Goal: Information Seeking & Learning: Learn about a topic

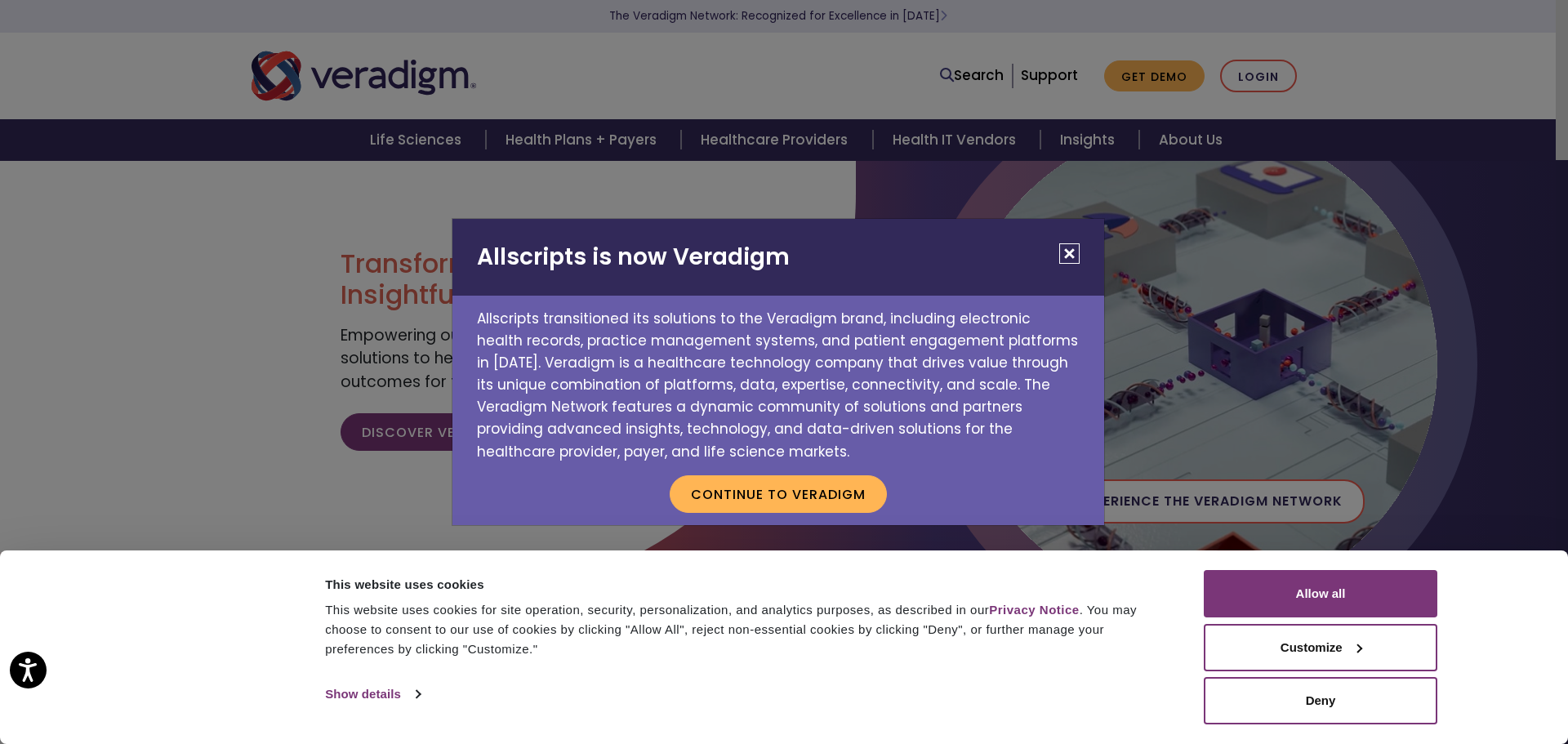
click at [1067, 259] on button "Close" at bounding box center [1069, 253] width 21 height 21
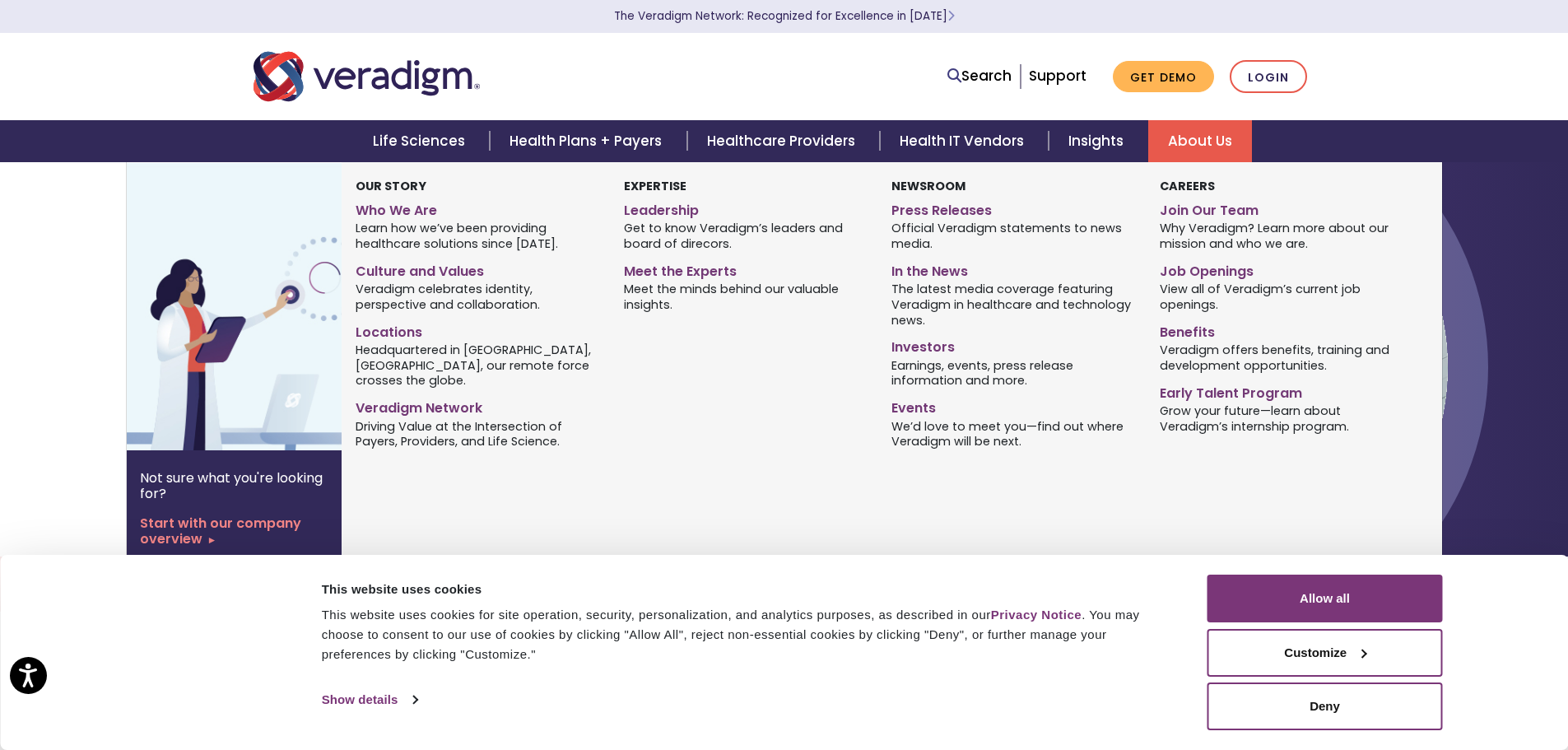
click at [1189, 136] on link "About Us" at bounding box center [1200, 141] width 103 height 42
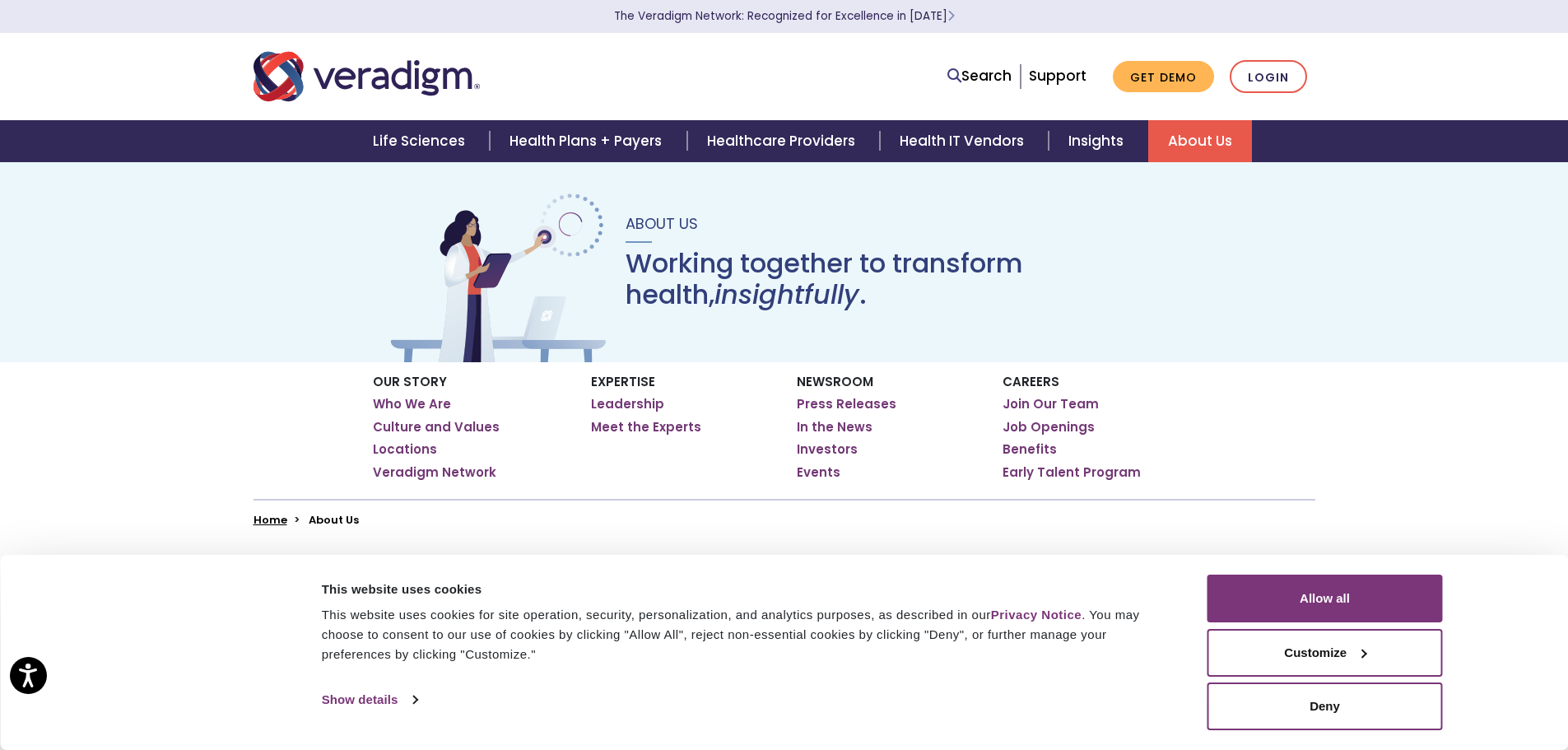
click at [1125, 698] on div "Consent Selection Necessary Preferences Statistics Marketing Show details" at bounding box center [752, 700] width 871 height 25
click at [361, 696] on link "Show details" at bounding box center [369, 700] width 96 height 25
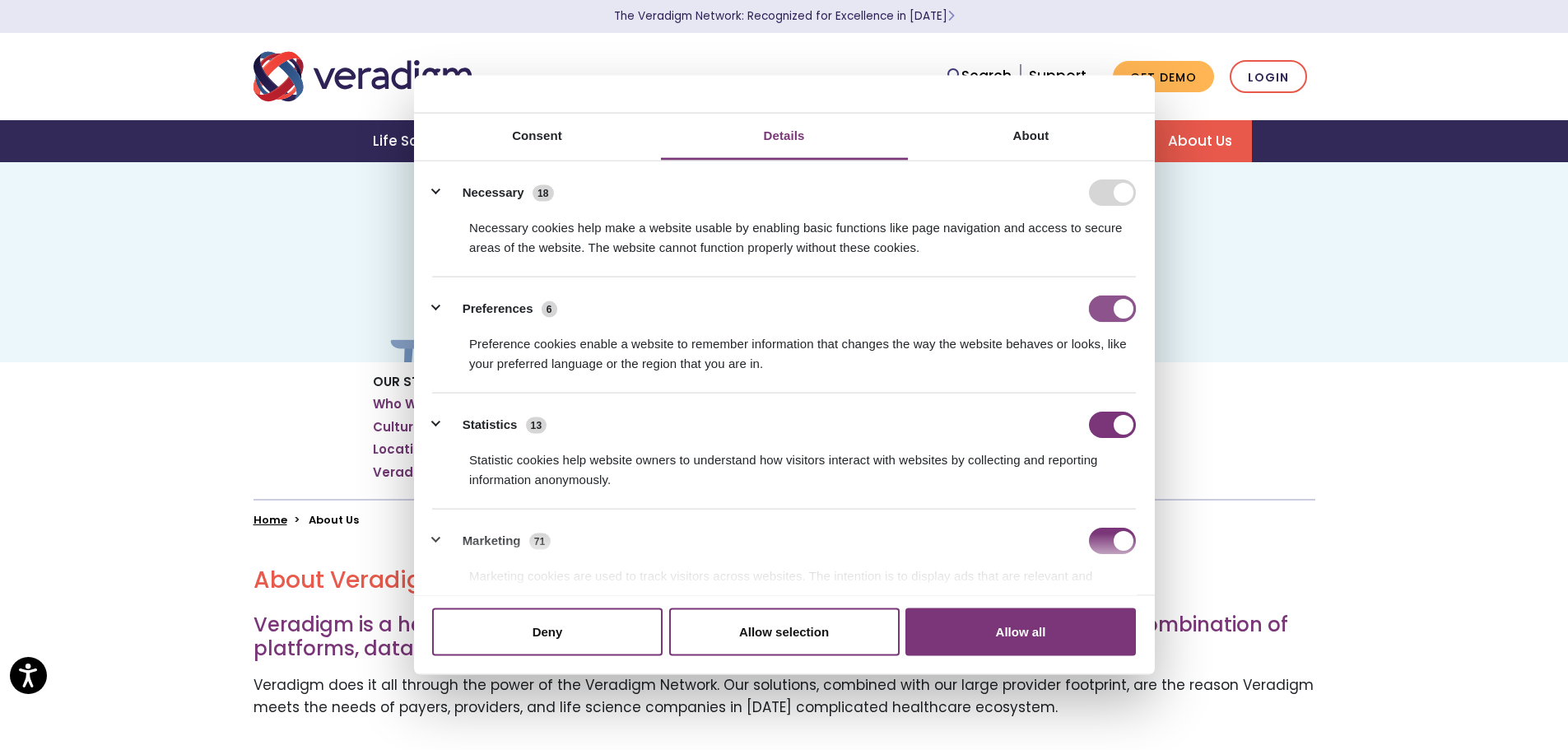
click at [1095, 306] on input "Preferences" at bounding box center [1112, 309] width 47 height 27
checkbox input "false"
drag, startPoint x: 1107, startPoint y: 425, endPoint x: 1110, endPoint y: 474, distance: 49.1
click at [1107, 428] on input "Statistics" at bounding box center [1112, 425] width 47 height 27
checkbox input "false"
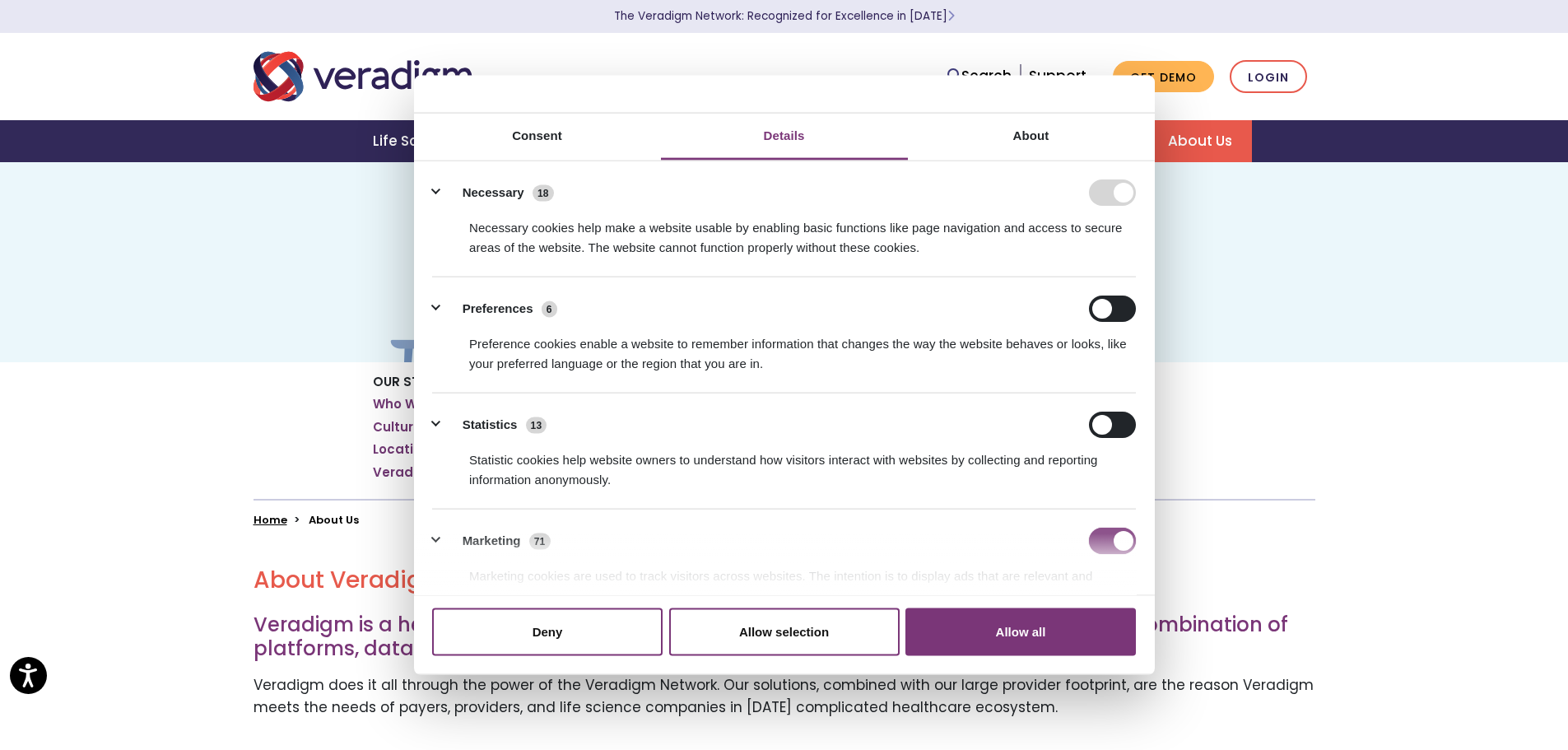
click at [1100, 538] on input "Marketing" at bounding box center [1112, 541] width 47 height 27
checkbox input "false"
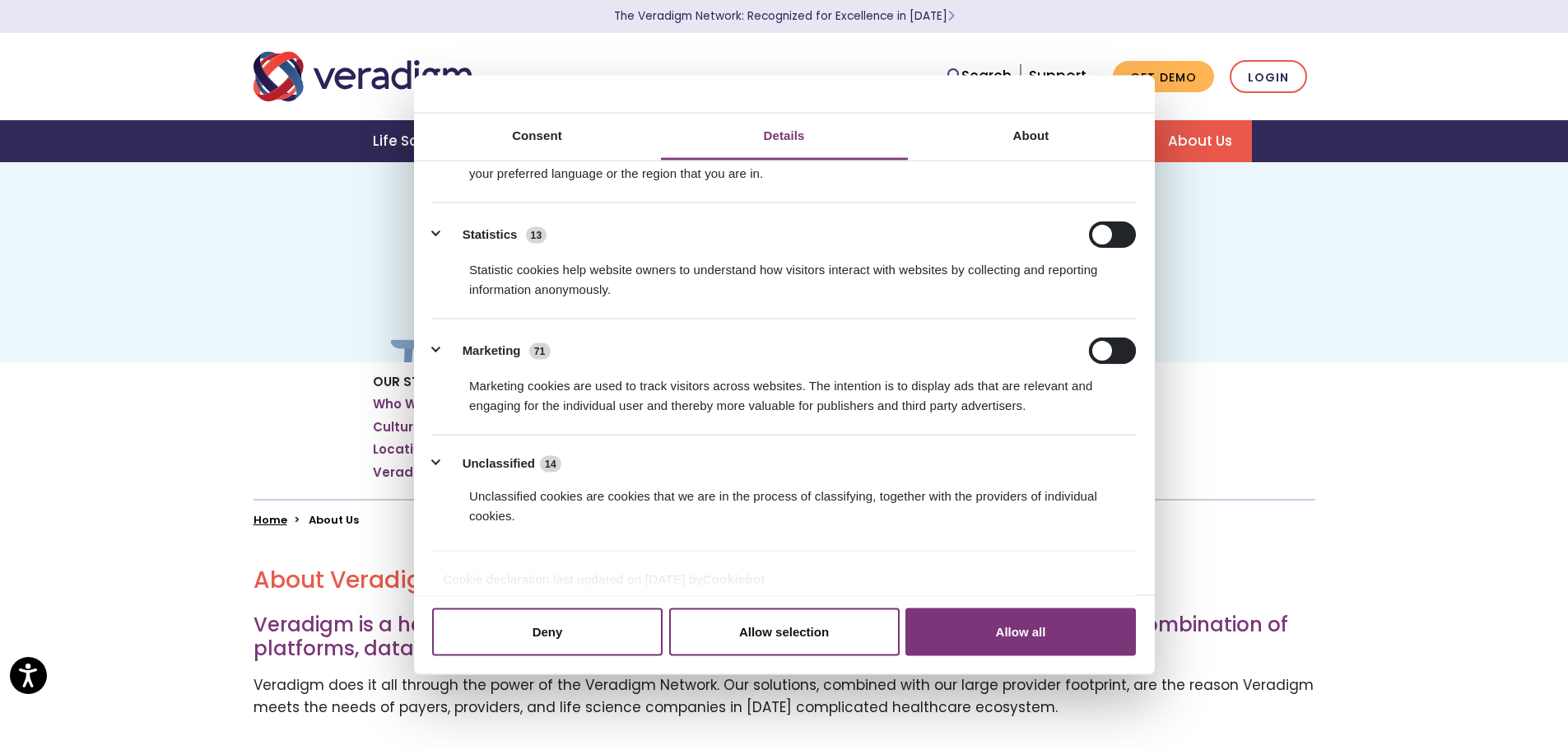
scroll to position [204, 0]
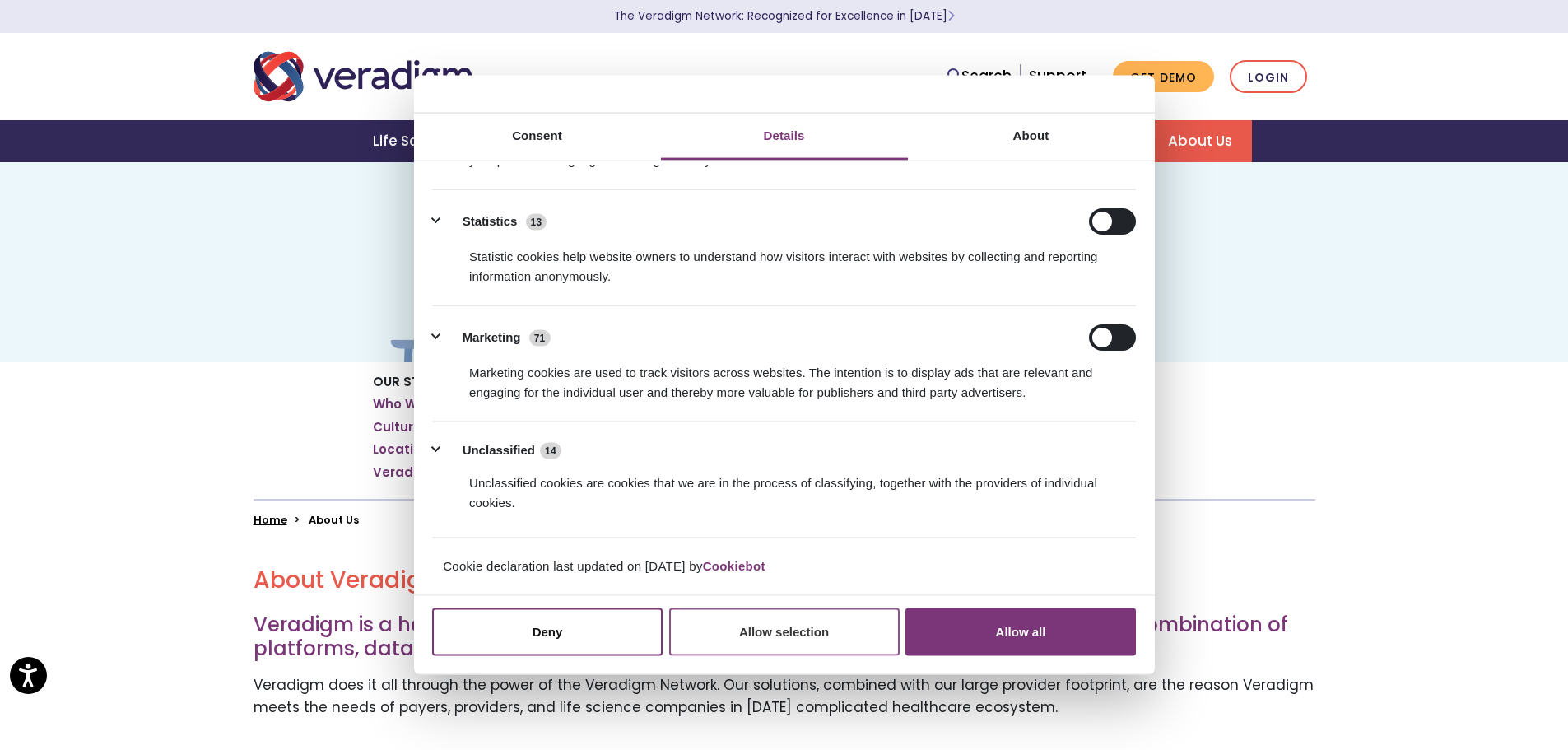
click at [772, 644] on button "Allow selection" at bounding box center [784, 631] width 230 height 47
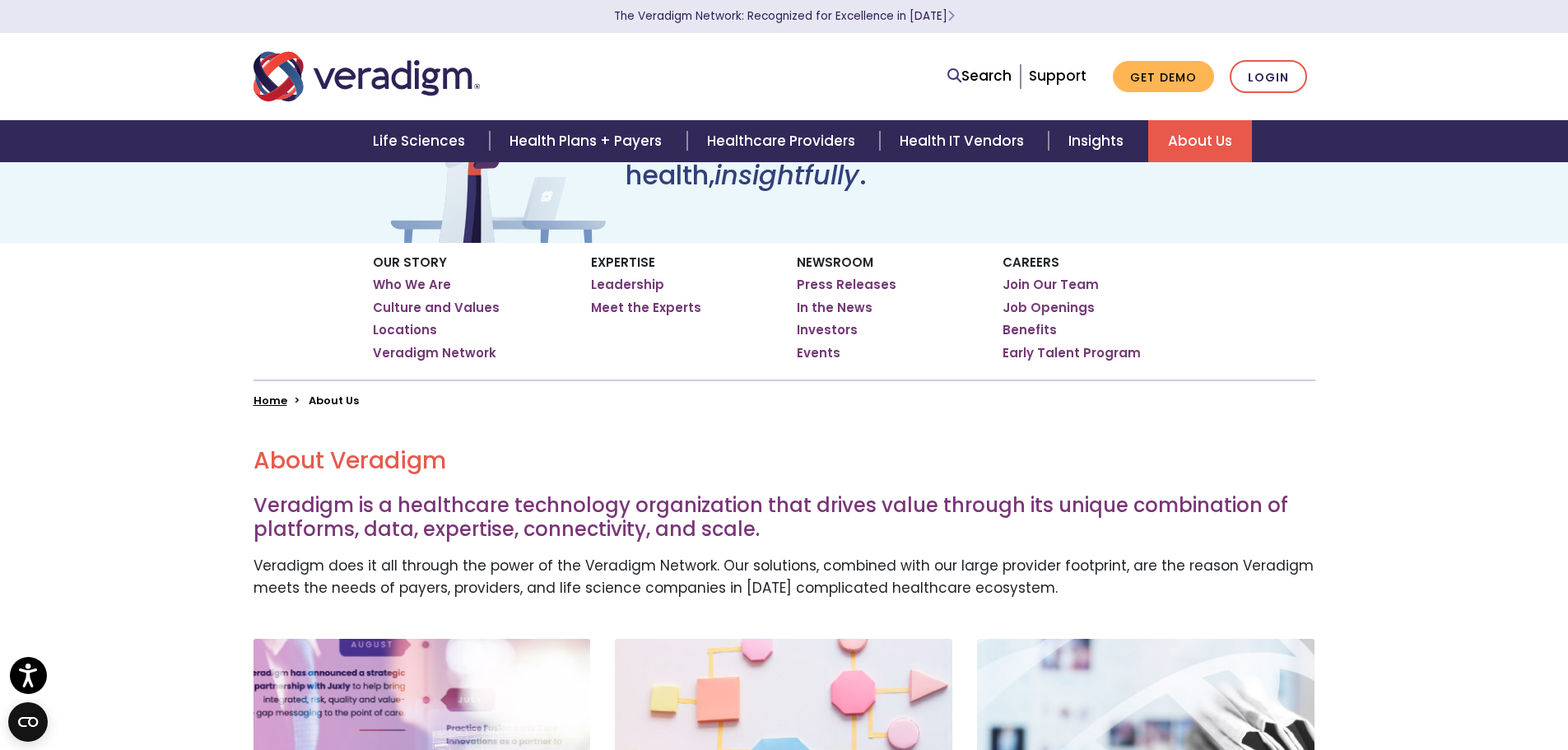
scroll to position [82, 0]
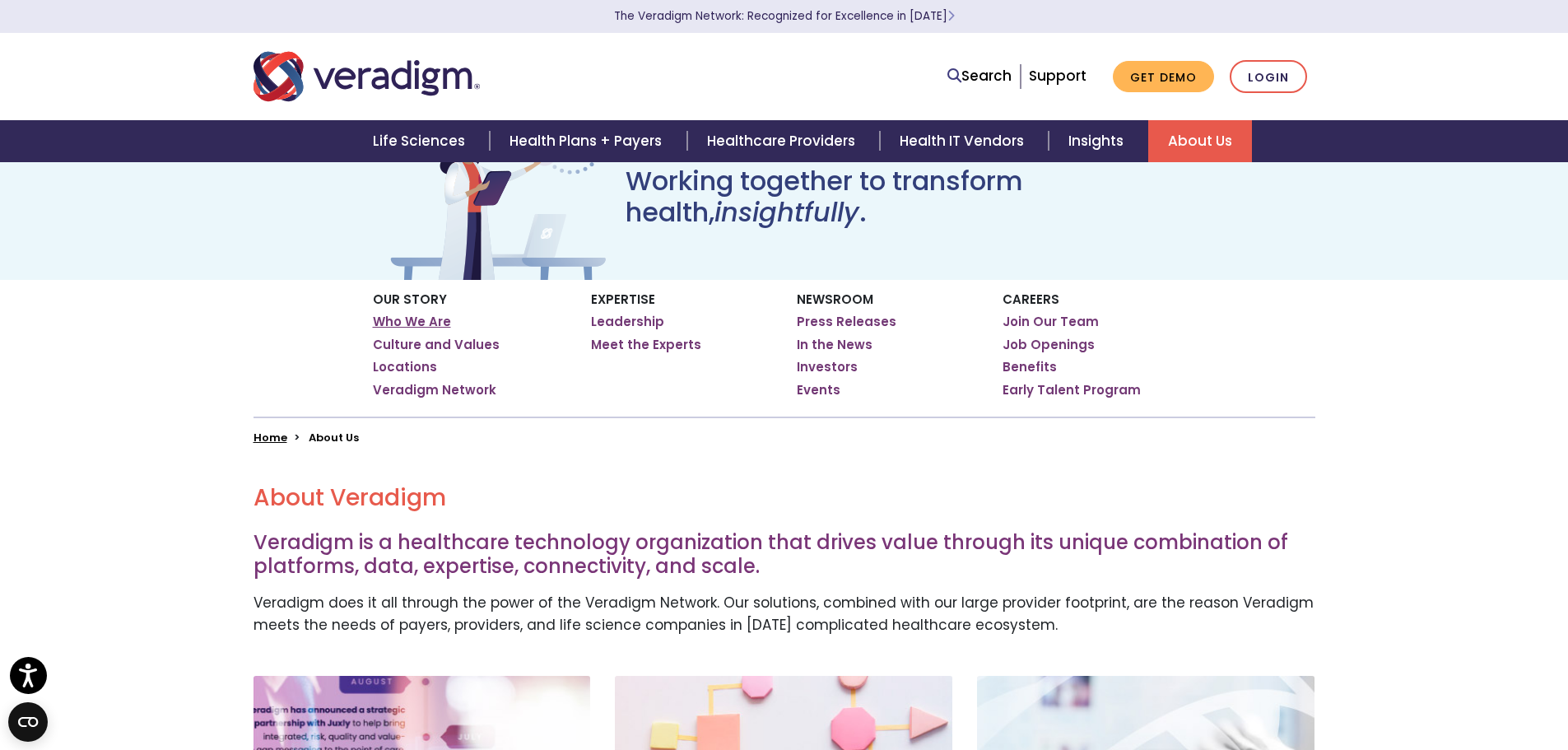
click at [431, 320] on link "Who We Are" at bounding box center [411, 322] width 78 height 16
